Goal: Information Seeking & Learning: Check status

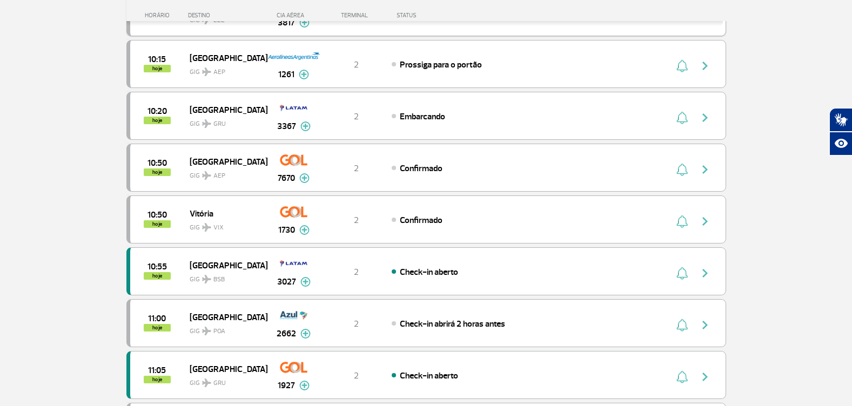
scroll to position [810, 0]
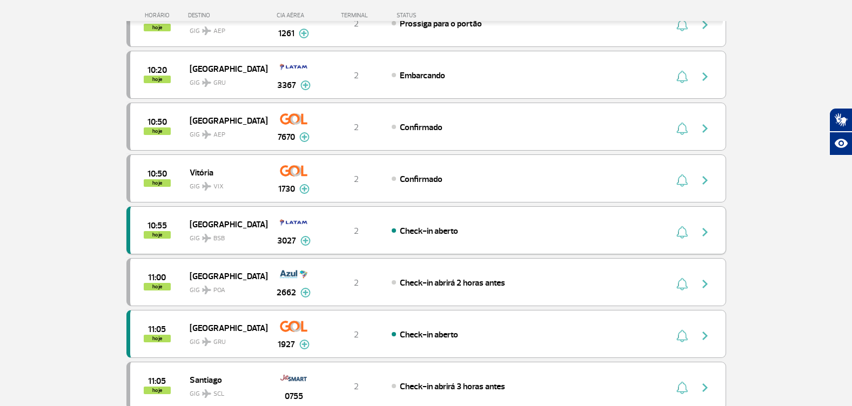
click at [702, 231] on img "button" at bounding box center [705, 232] width 13 height 13
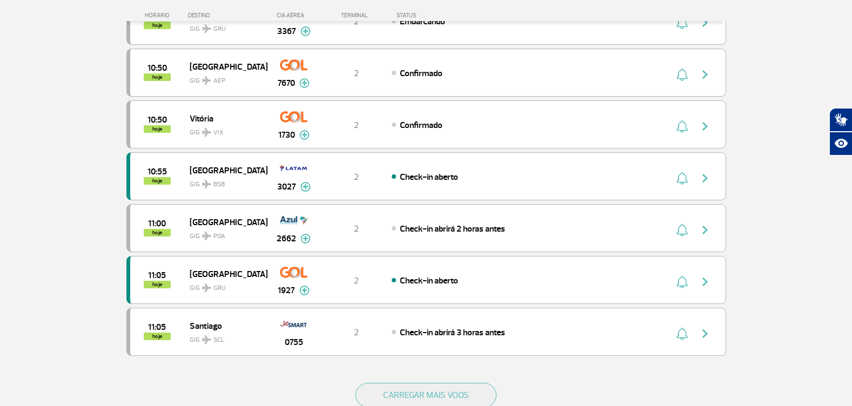
scroll to position [918, 0]
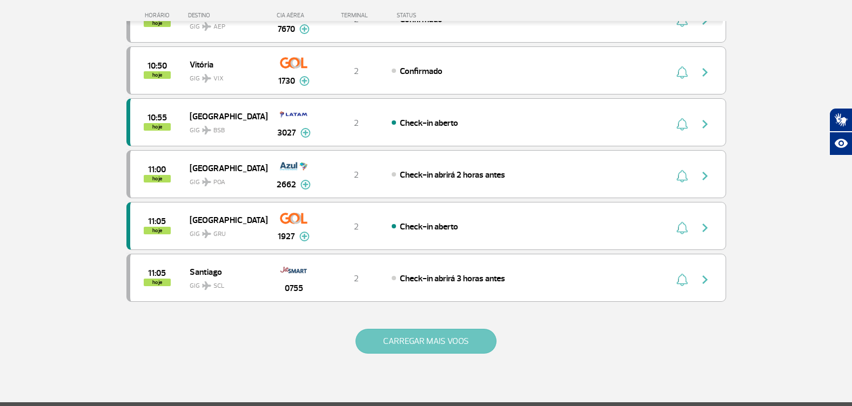
click at [461, 351] on button "CARREGAR MAIS VOOS" at bounding box center [426, 341] width 141 height 25
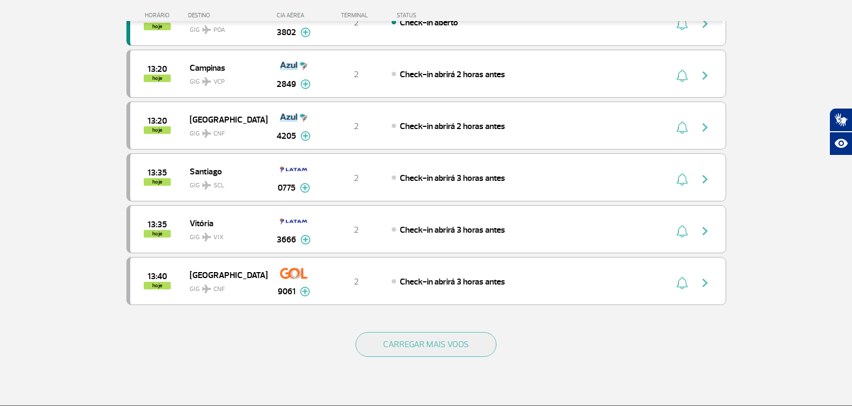
scroll to position [1999, 0]
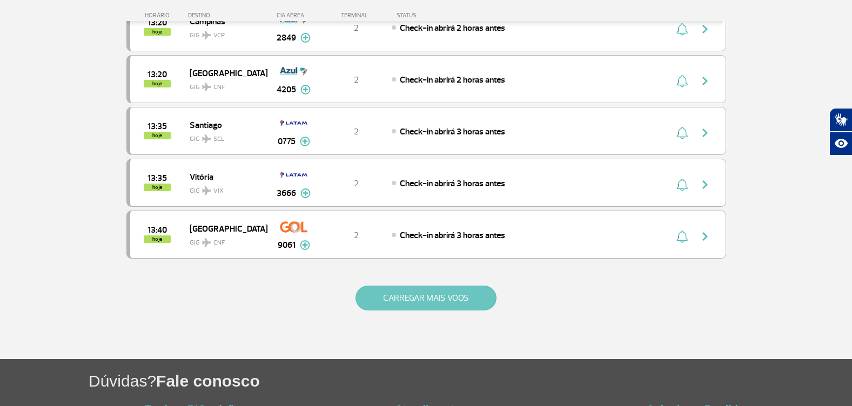
click at [426, 288] on button "CARREGAR MAIS VOOS" at bounding box center [426, 298] width 141 height 25
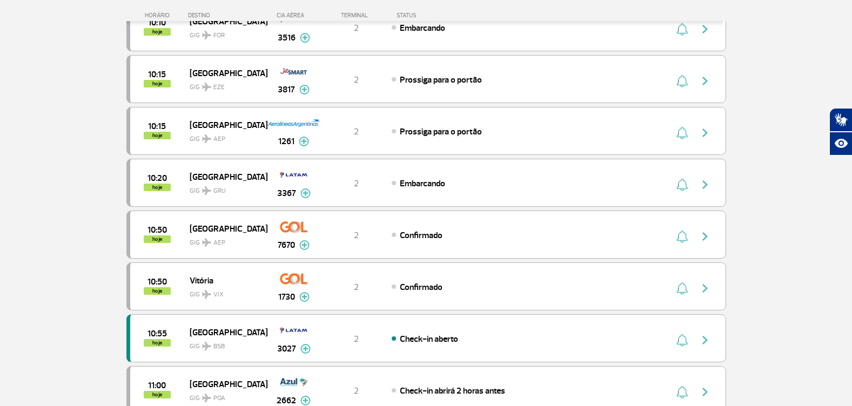
scroll to position [756, 0]
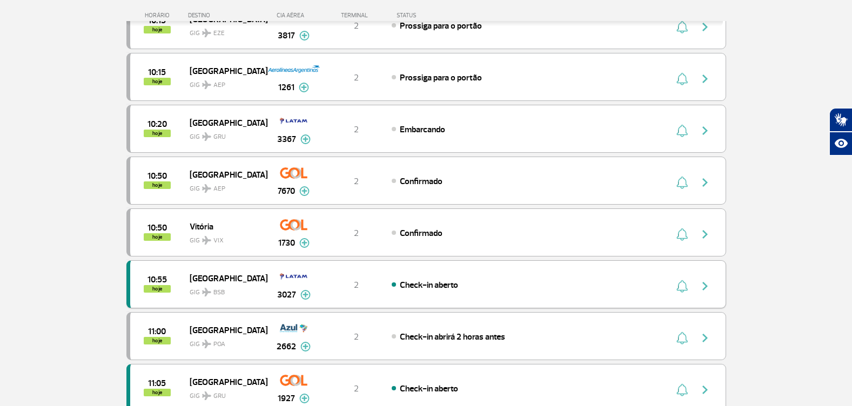
click at [287, 292] on span "3027" at bounding box center [286, 295] width 19 height 13
click at [307, 298] on img at bounding box center [305, 295] width 10 height 10
click at [306, 297] on button at bounding box center [305, 295] width 10 height 13
click at [307, 298] on img at bounding box center [305, 295] width 10 height 10
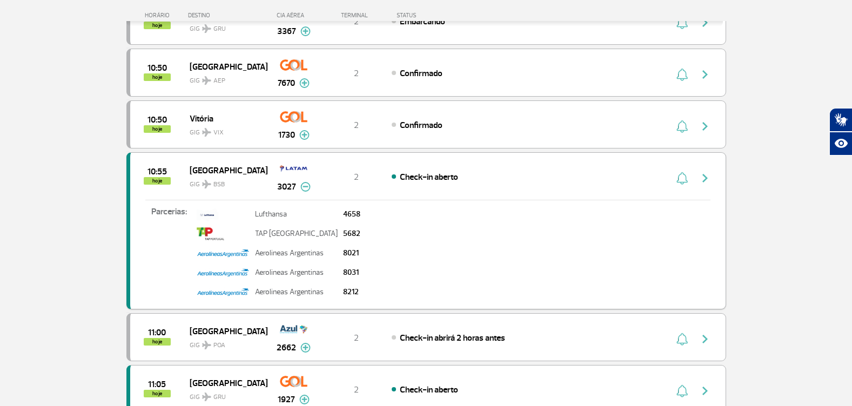
scroll to position [810, 0]
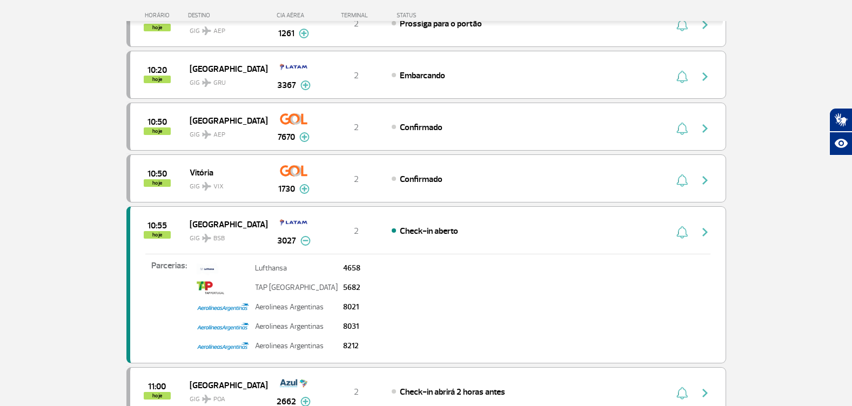
click at [305, 243] on img at bounding box center [305, 241] width 10 height 10
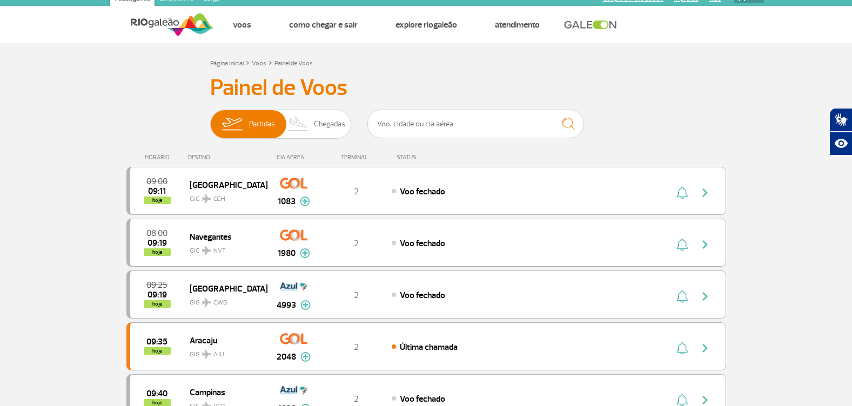
scroll to position [0, 0]
